Goal: Information Seeking & Learning: Learn about a topic

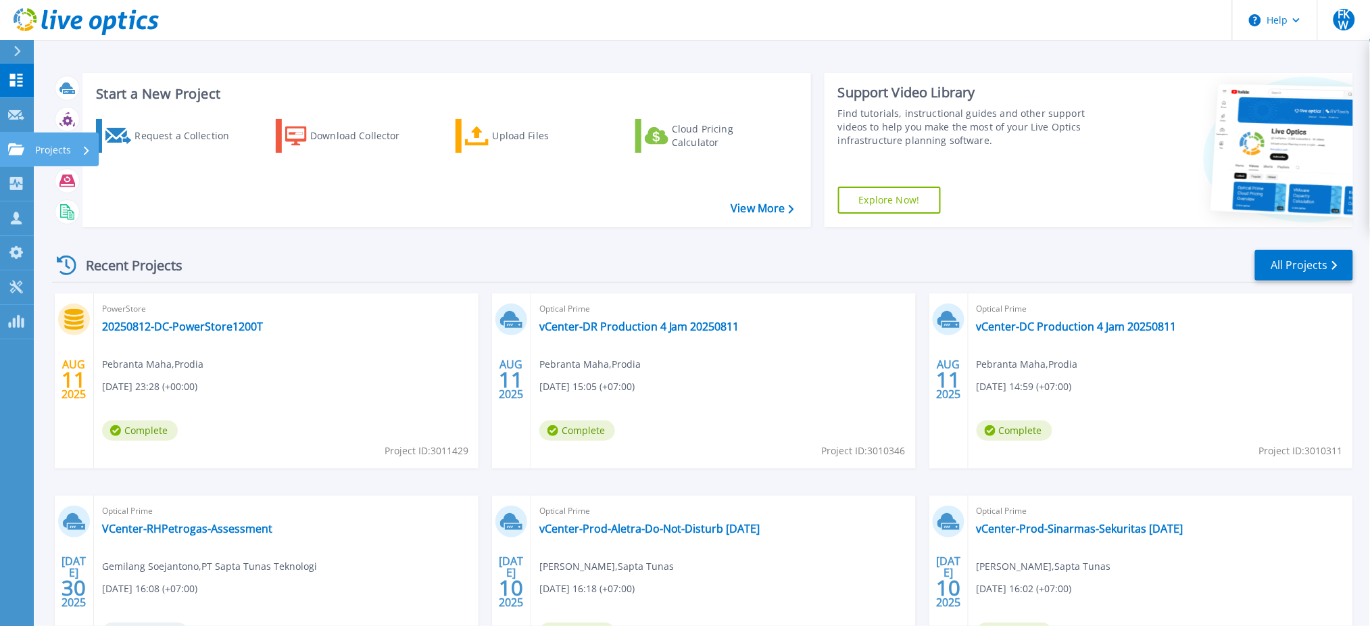
click at [7, 157] on link "Projects Projects" at bounding box center [17, 150] width 34 height 34
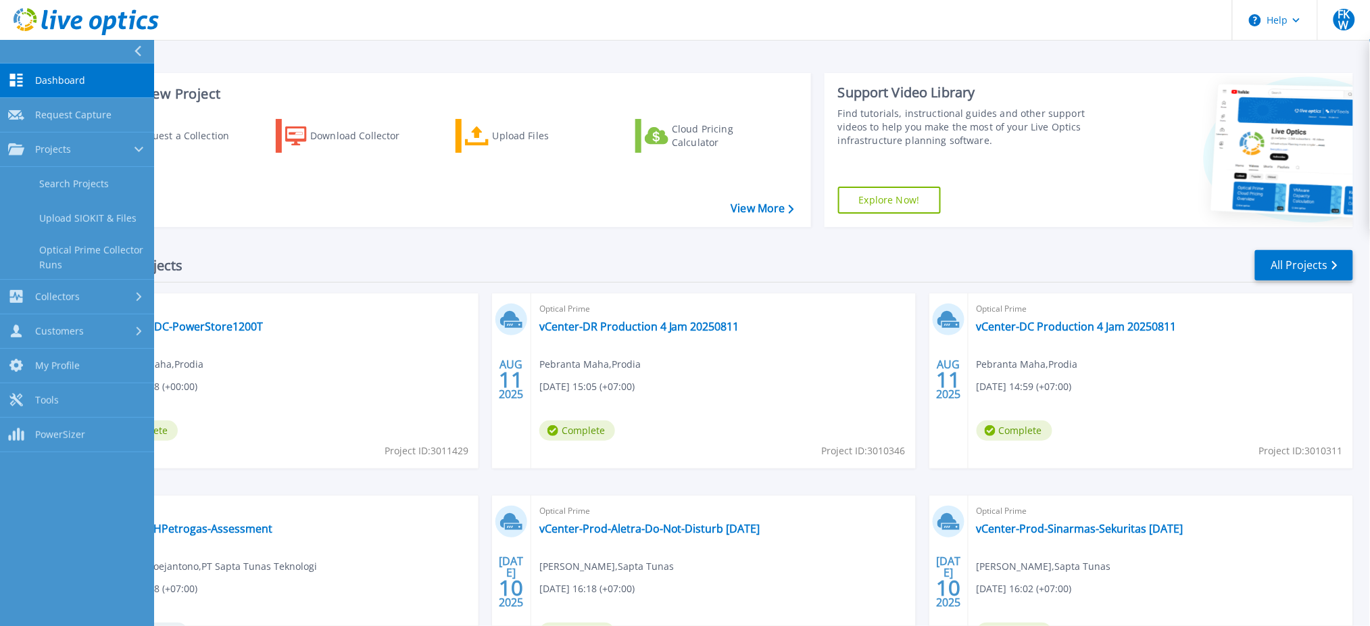
click at [362, 236] on div "Start a New Project Request a Collection Download Collector Upload Files Cloud …" at bounding box center [702, 150] width 1301 height 176
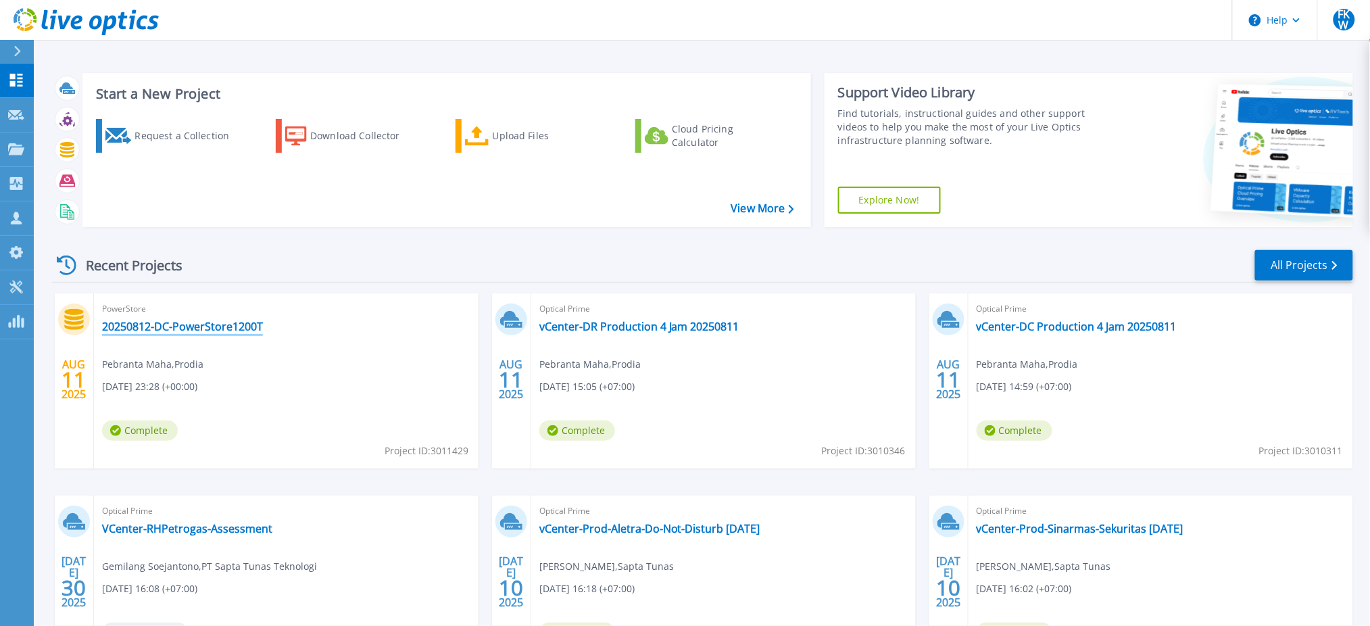
click at [218, 331] on link "20250812-DC-PowerStore1200T" at bounding box center [182, 327] width 161 height 14
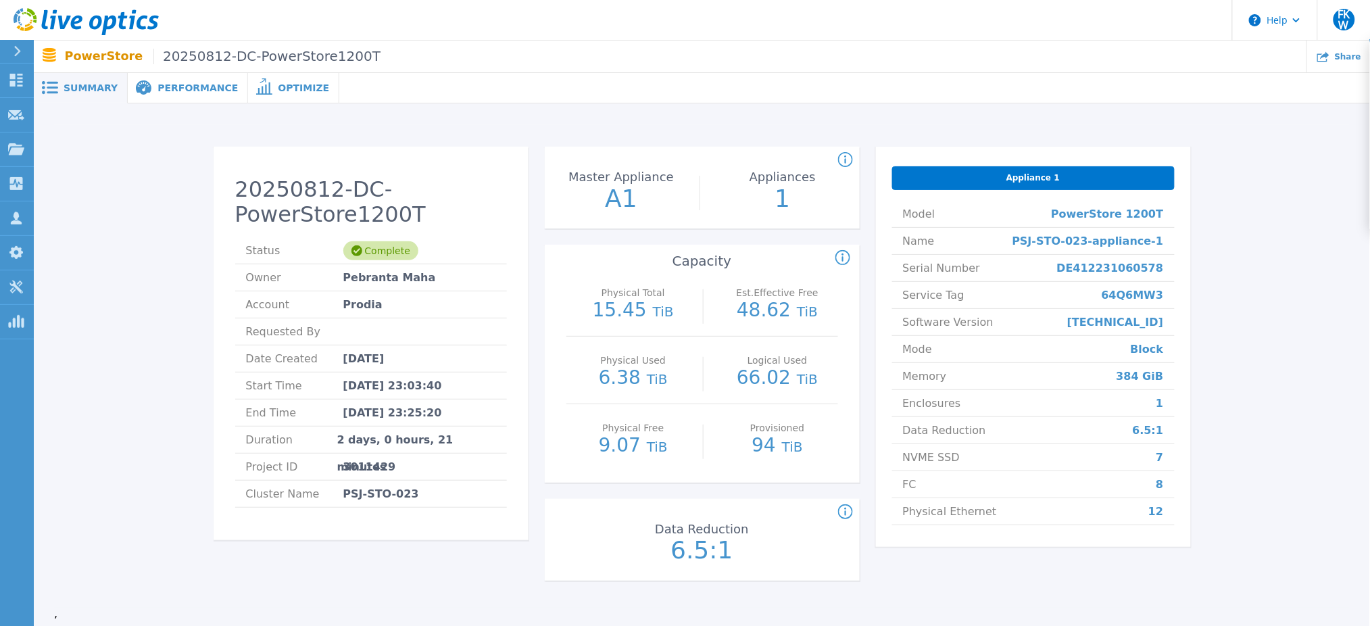
click at [167, 95] on div "Performance" at bounding box center [188, 88] width 120 height 30
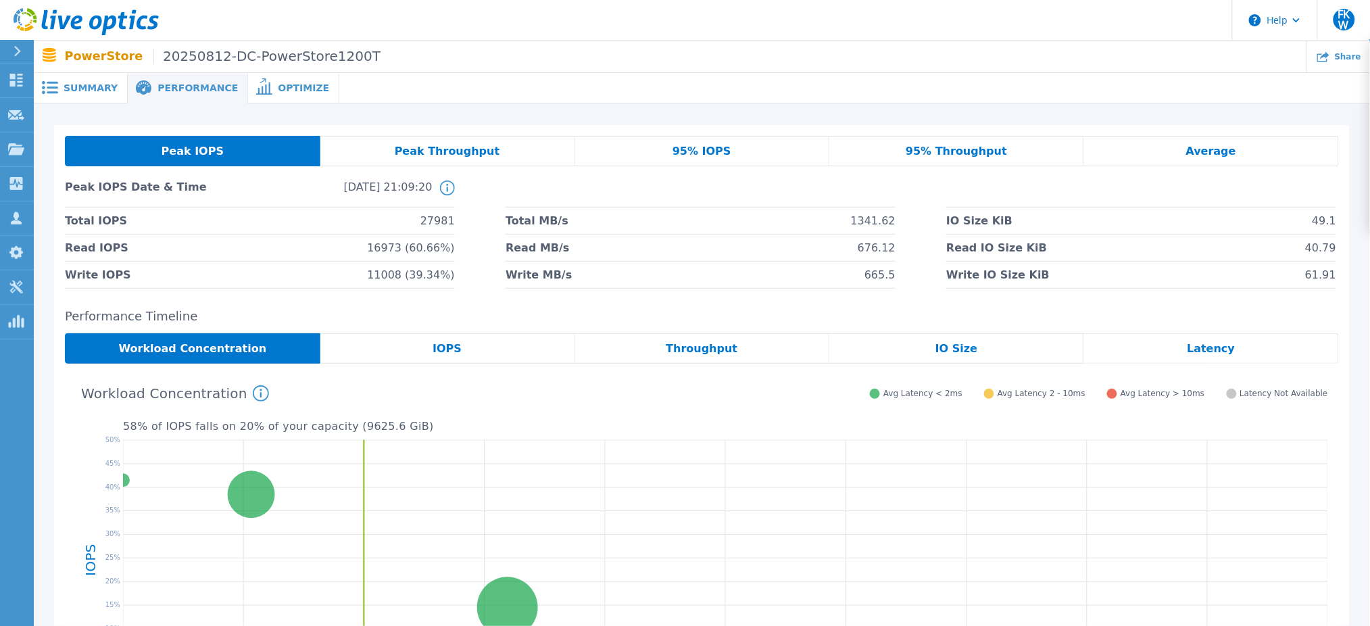
click at [435, 226] on span "27981" at bounding box center [438, 221] width 34 height 26
click at [358, 246] on li "Read IOPS 16973 (60.66%)" at bounding box center [260, 248] width 390 height 27
click at [253, 114] on div "Peak IOPS Peak Throughput 95% IOPS 95% Throughput Average Peak IOPS Date & Time…" at bounding box center [702, 457] width 1337 height 708
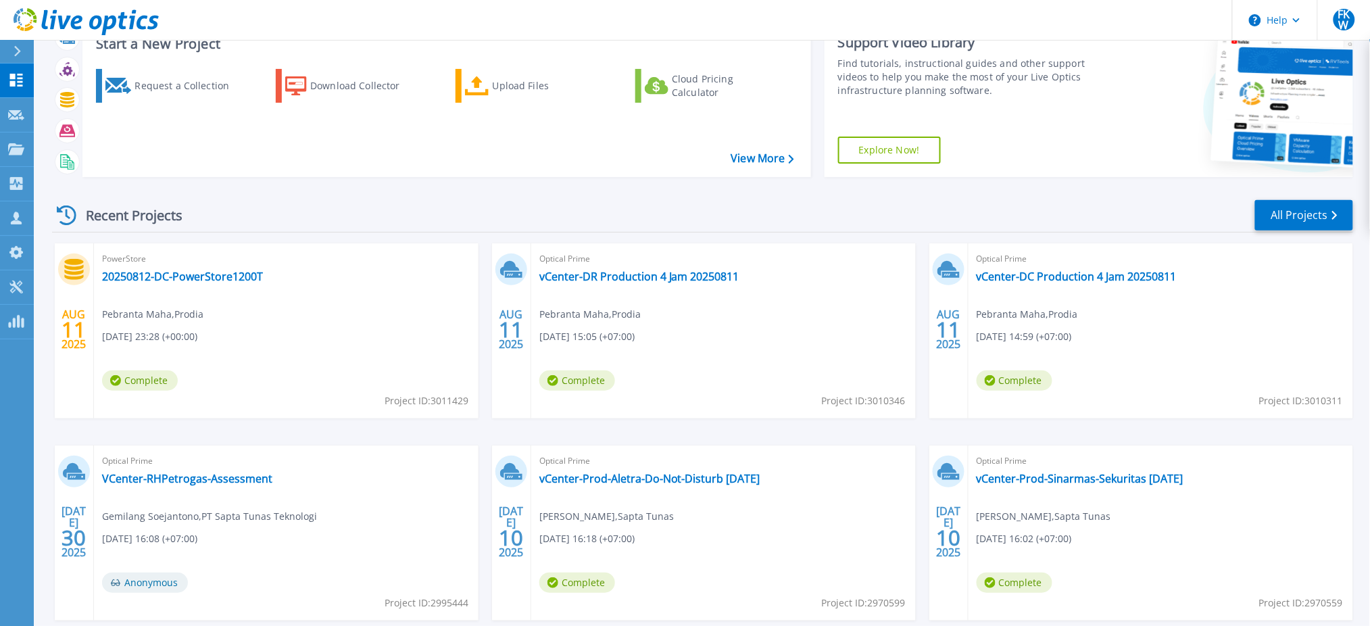
scroll to position [56, 0]
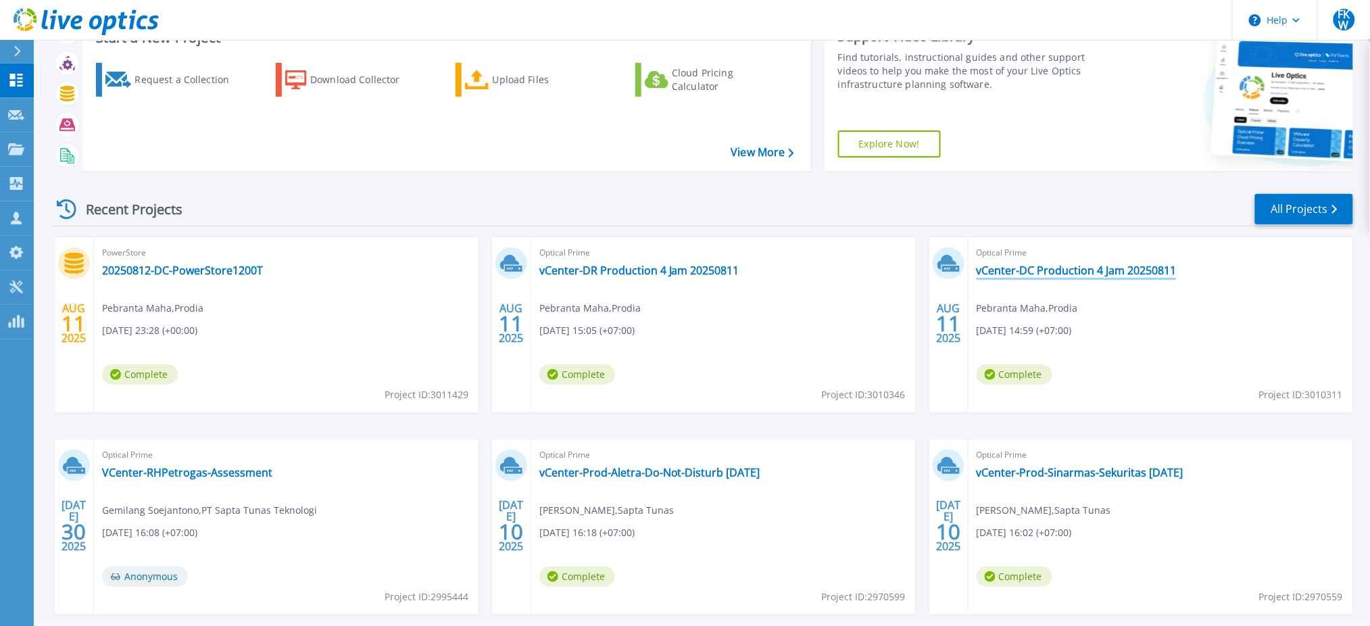
click at [1036, 270] on link "vCenter-DC Production 4 Jam 20250811" at bounding box center [1077, 271] width 200 height 14
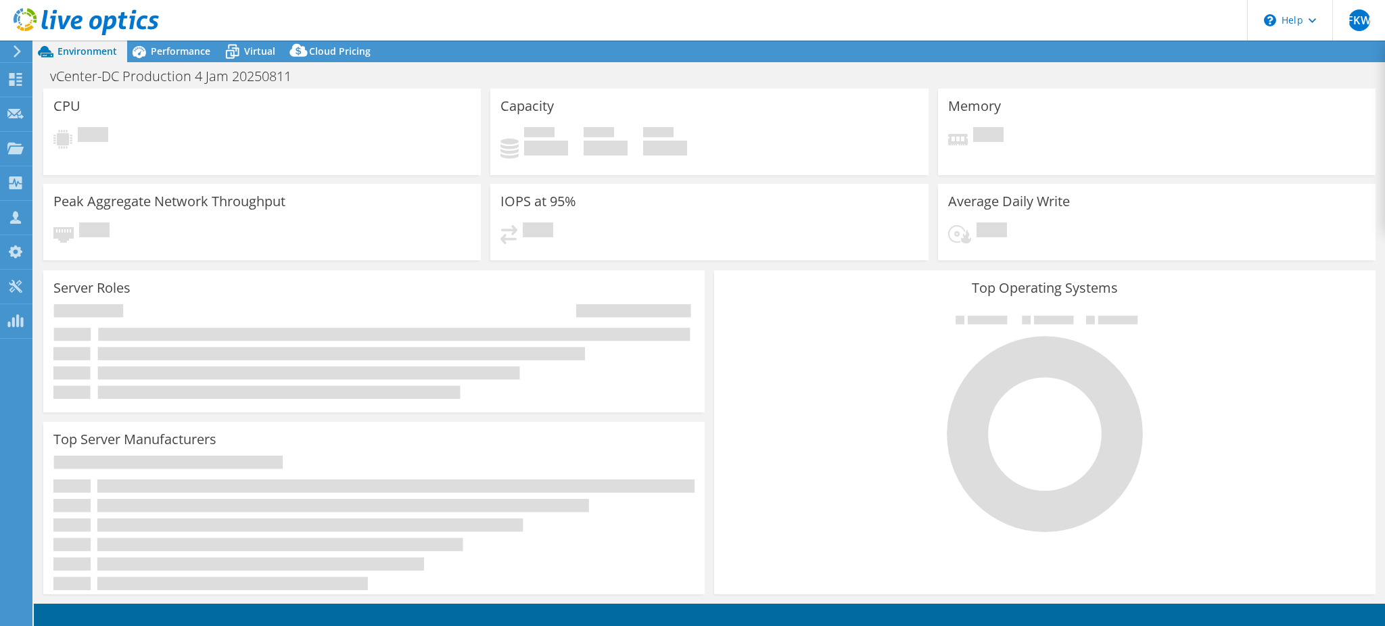
select select "[GEOGRAPHIC_DATA]"
click at [187, 51] on span "Performance" at bounding box center [180, 51] width 59 height 13
click at [188, 48] on span "Performance" at bounding box center [180, 51] width 59 height 13
click at [185, 52] on span "Performance" at bounding box center [180, 51] width 59 height 13
select select "USD"
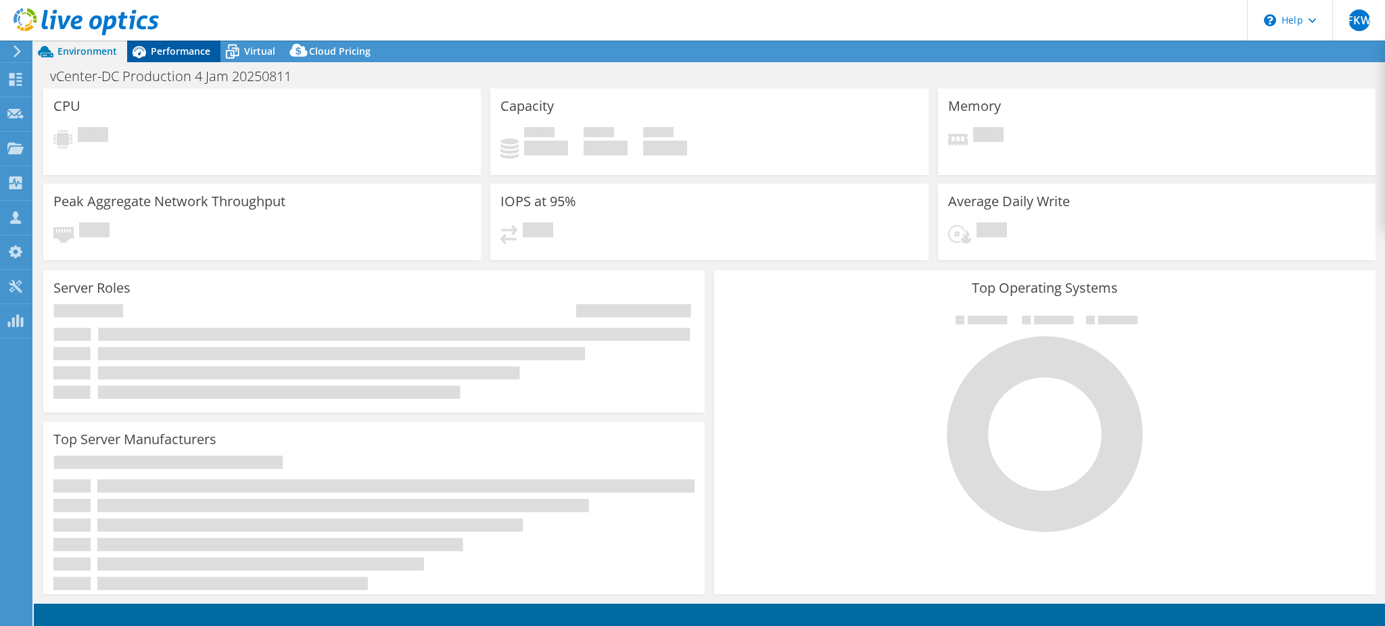
select select "[GEOGRAPHIC_DATA]"
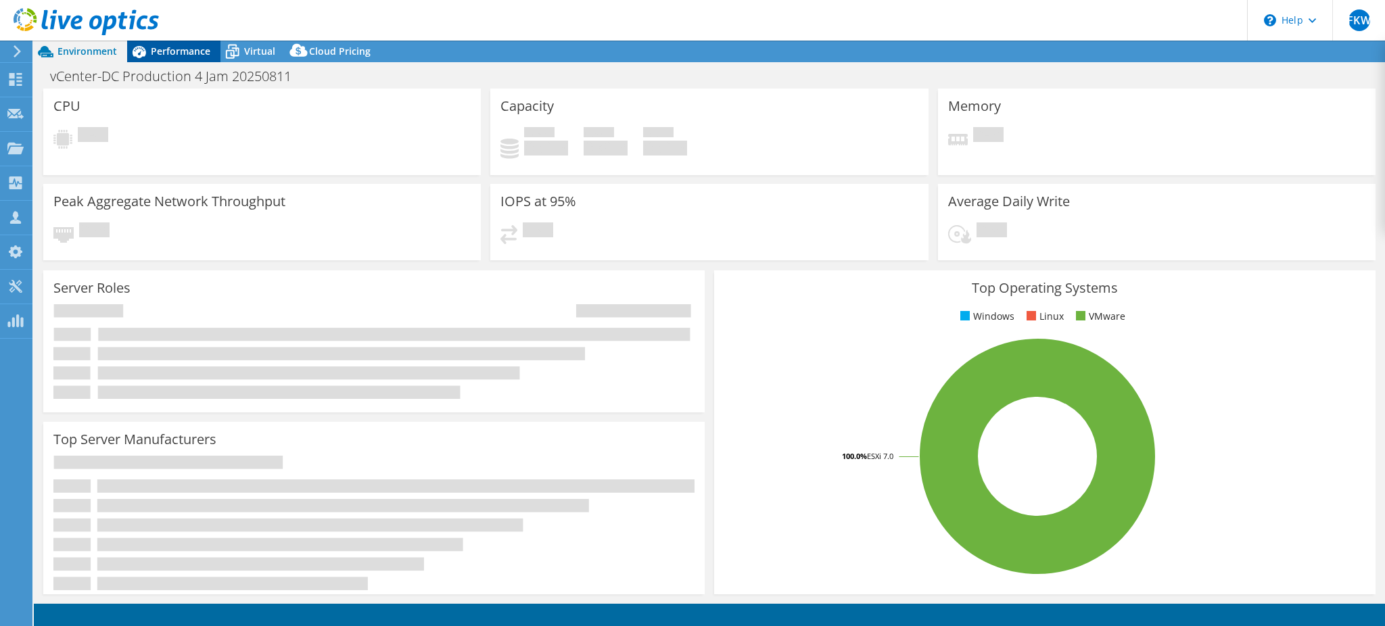
click at [173, 53] on span "Performance" at bounding box center [180, 51] width 59 height 13
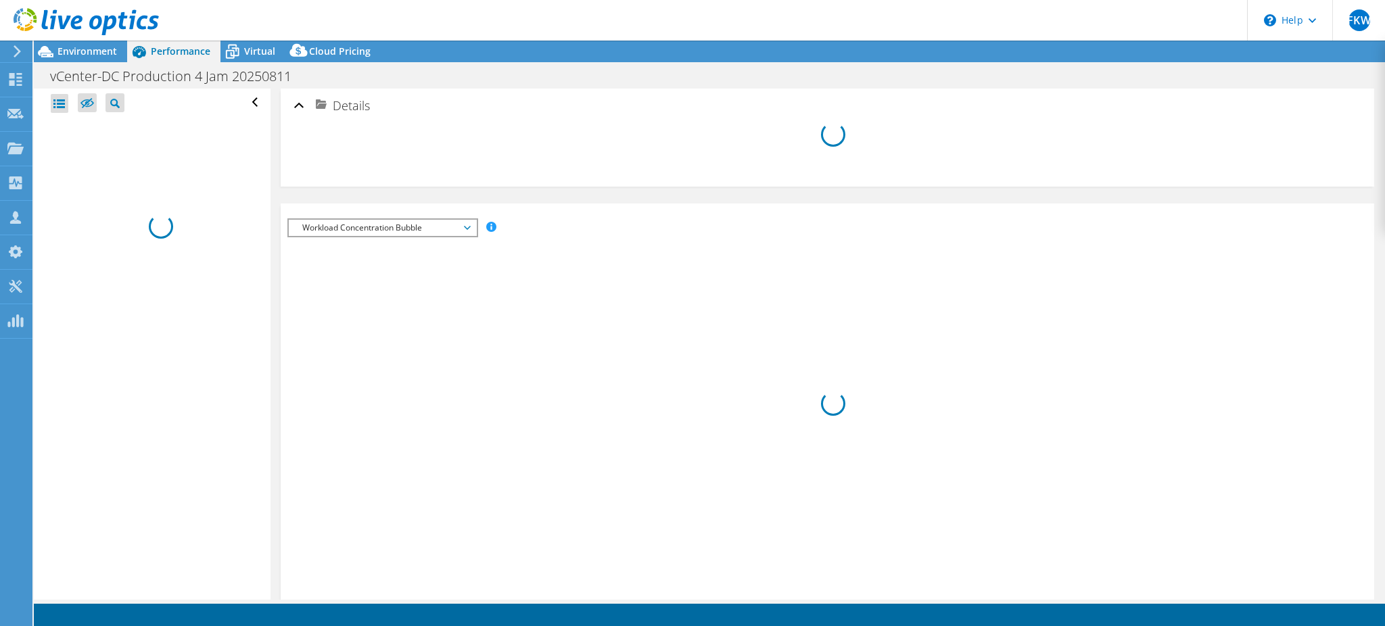
click at [287, 268] on div "IOPS Disk Throughput IO Size Latency Queue Depth CPU Percentage Memory Page Fau…" at bounding box center [827, 492] width 1080 height 548
